Goal: Navigation & Orientation: Find specific page/section

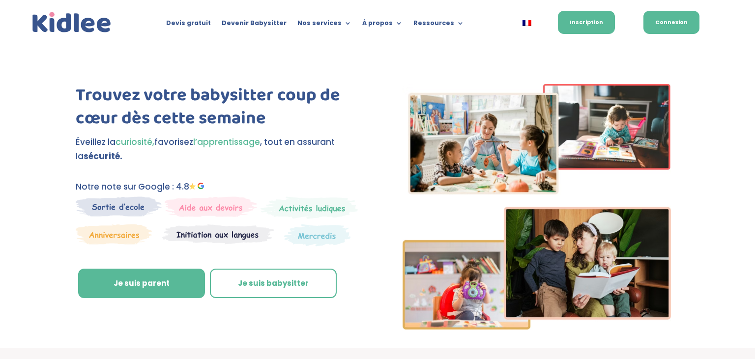
click at [654, 19] on link "Connexion" at bounding box center [671, 22] width 56 height 23
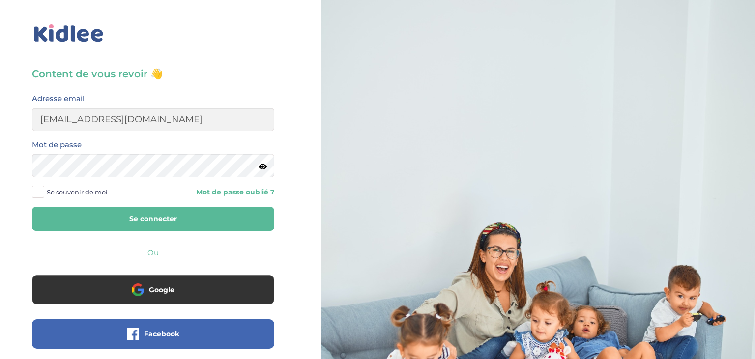
click at [131, 210] on button "Se connecter" at bounding box center [153, 219] width 242 height 24
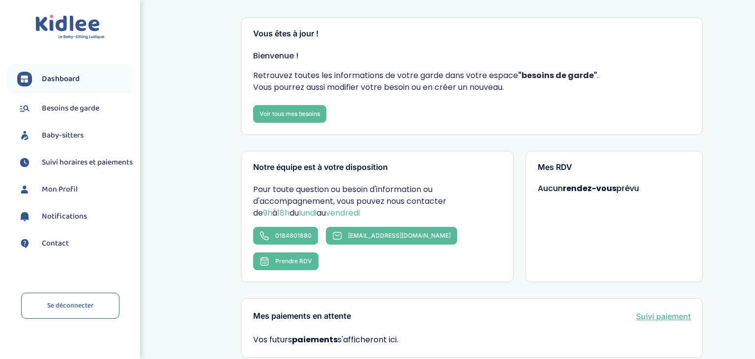
scroll to position [52, 0]
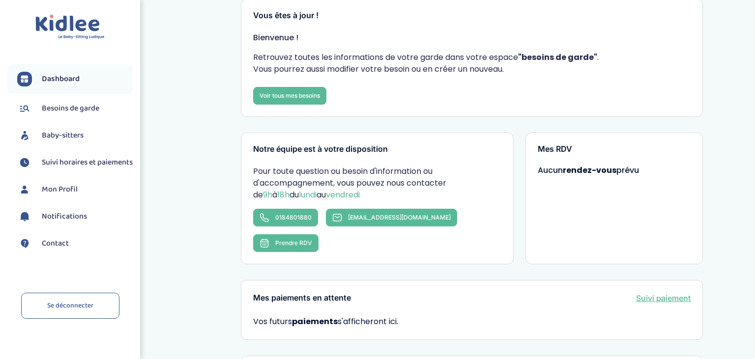
click at [70, 114] on span "Besoins de garde" at bounding box center [70, 109] width 57 height 12
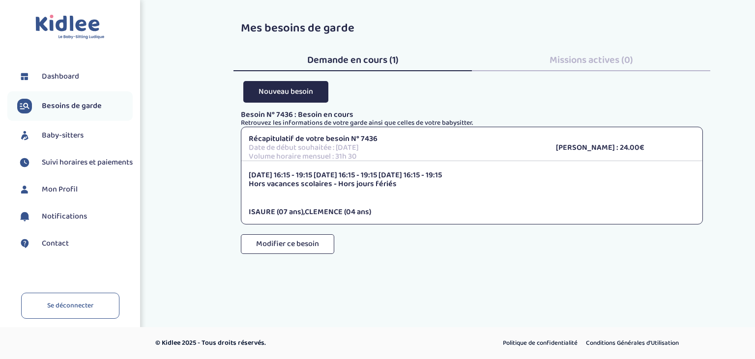
click at [52, 134] on span "Baby-sitters" at bounding box center [63, 136] width 42 height 12
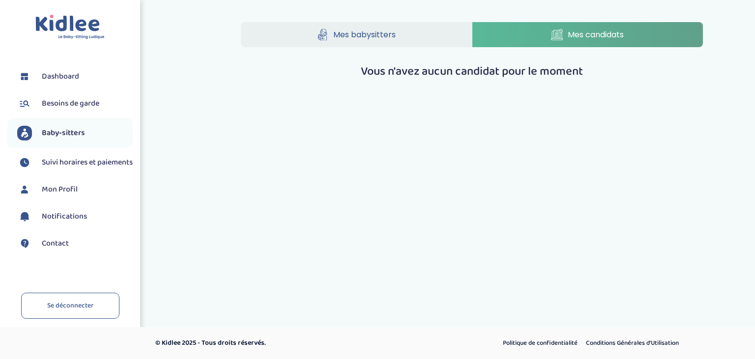
click at [380, 37] on span "Mes babysitters" at bounding box center [364, 35] width 62 height 12
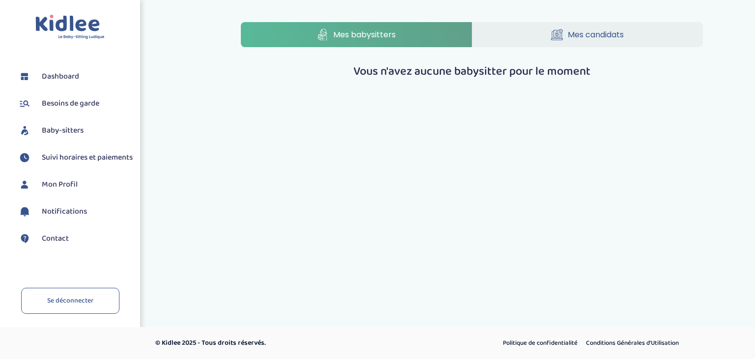
click at [69, 188] on span "Mon Profil" at bounding box center [60, 185] width 36 height 12
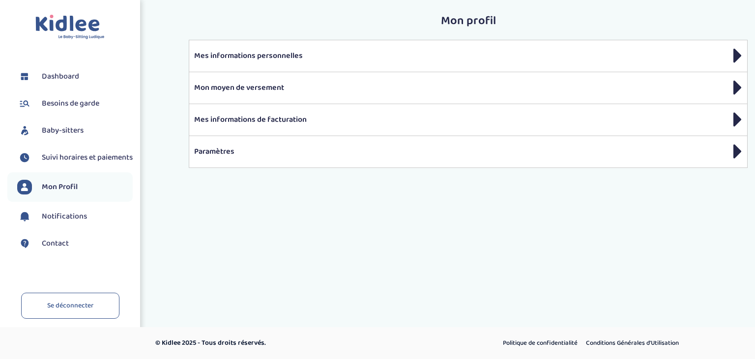
click at [43, 82] on span "Dashboard" at bounding box center [60, 77] width 37 height 12
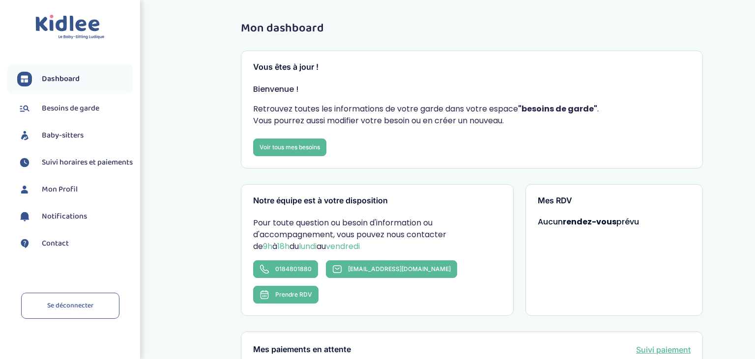
click at [67, 169] on span "Suivi horaires et paiements" at bounding box center [87, 163] width 91 height 12
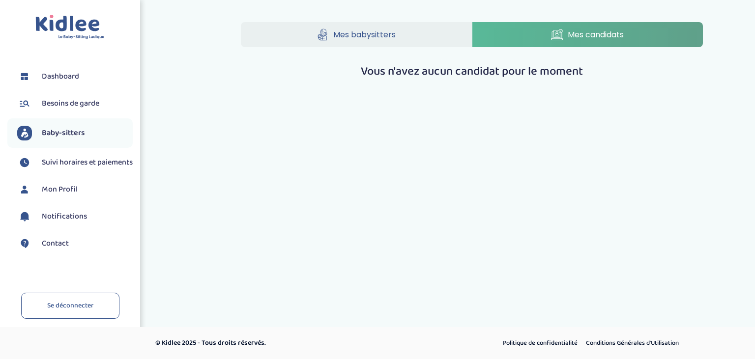
click at [327, 26] on link "Mes babysitters" at bounding box center [356, 34] width 231 height 25
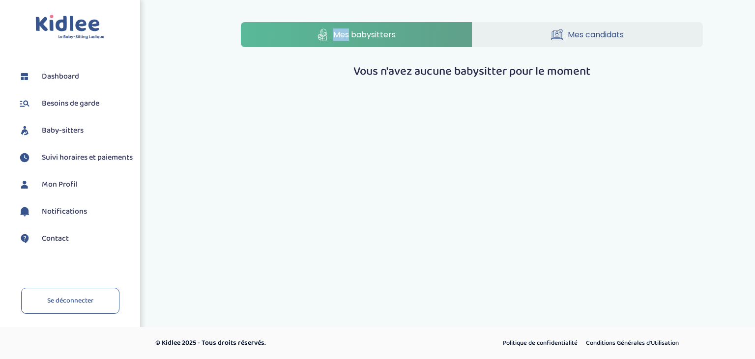
click at [541, 31] on link "Mes candidats" at bounding box center [587, 34] width 231 height 25
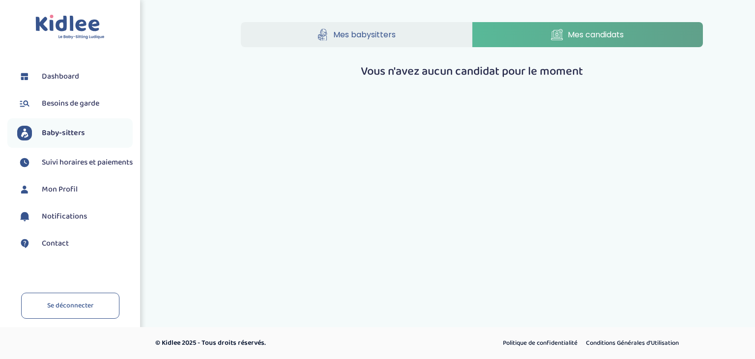
click at [76, 103] on span "Besoins de garde" at bounding box center [70, 104] width 57 height 12
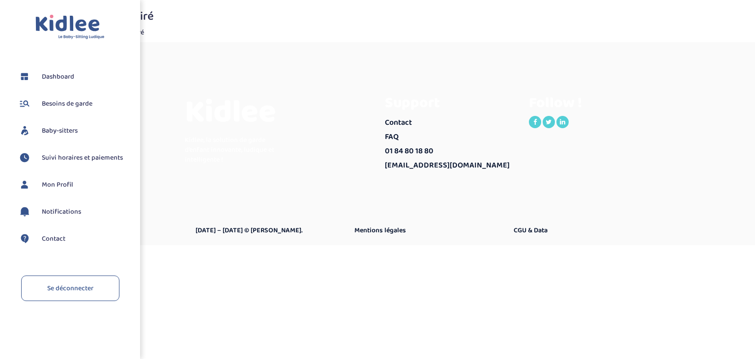
click at [45, 74] on span "Dashboard" at bounding box center [58, 77] width 32 height 10
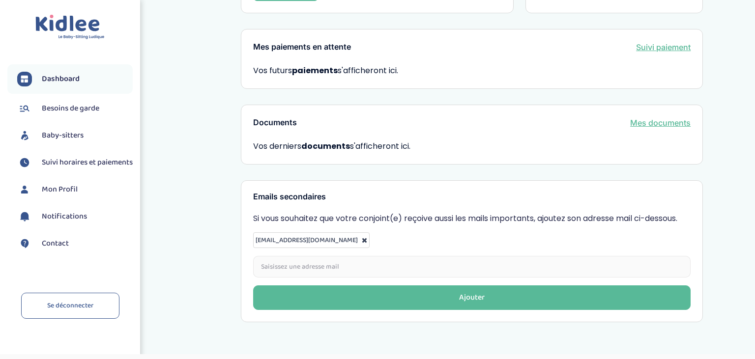
scroll to position [303, 0]
click at [88, 139] on link "Baby-sitters" at bounding box center [74, 135] width 115 height 15
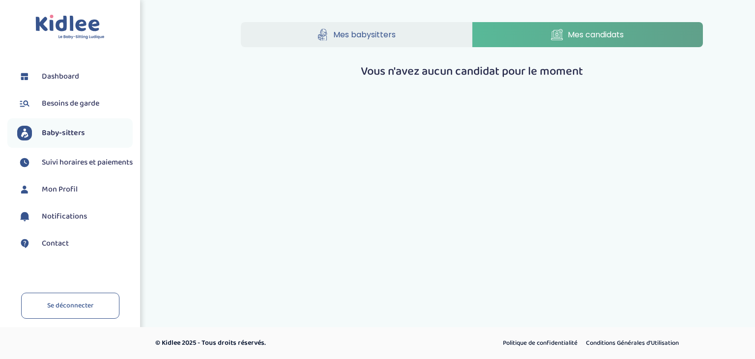
click at [398, 37] on link "Mes babysitters" at bounding box center [356, 34] width 231 height 25
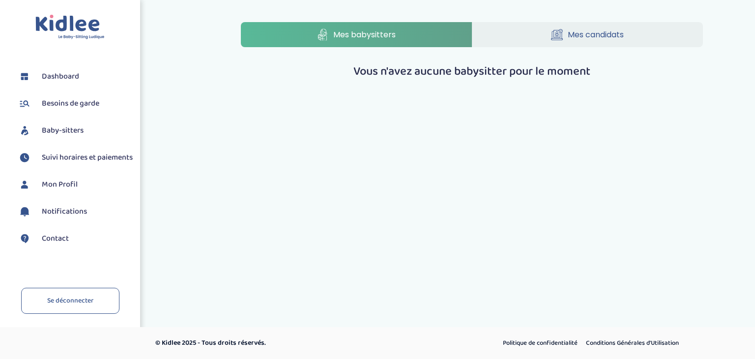
click at [558, 37] on icon at bounding box center [557, 35] width 12 height 12
